Goal: Check status

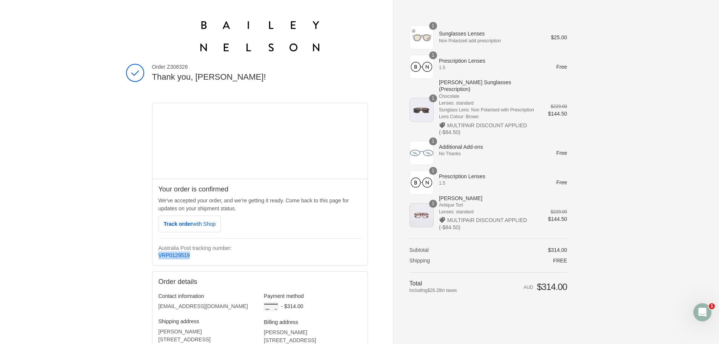
drag, startPoint x: 195, startPoint y: 256, endPoint x: 158, endPoint y: 258, distance: 37.4
click at [158, 258] on div "Your order is confirmed We’ve accepted your order, and we’re getting it ready. …" at bounding box center [260, 222] width 215 height 87
copy link "VRP0129519"
click at [191, 226] on span "Track order with Shop" at bounding box center [190, 224] width 52 height 6
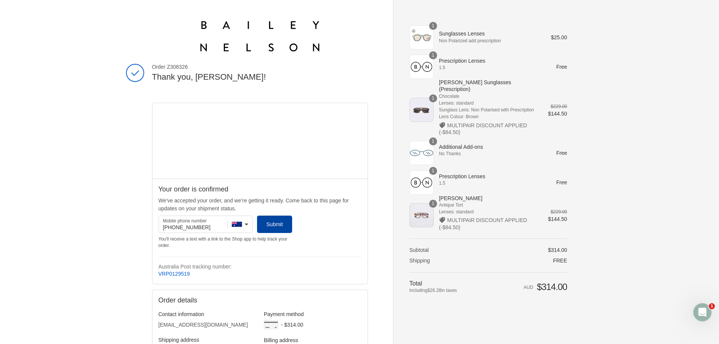
click at [273, 224] on icon "submit" at bounding box center [275, 225] width 8 height 8
